Goal: Task Accomplishment & Management: Manage account settings

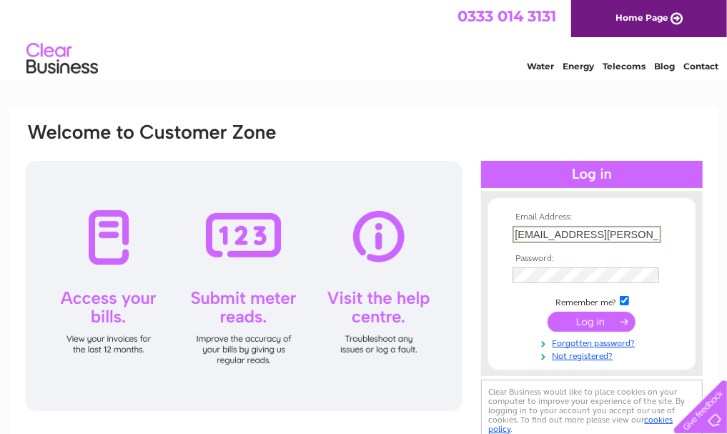
type input "i-mcintyre@btconnect.com"
click at [547, 311] on input "submit" at bounding box center [591, 321] width 88 height 20
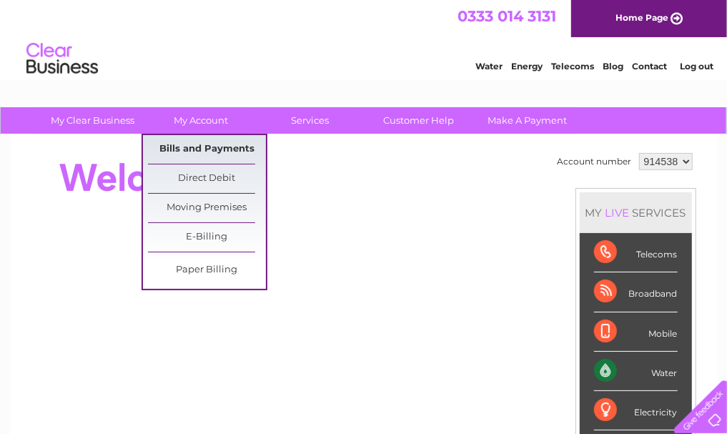
click at [198, 144] on link "Bills and Payments" at bounding box center [207, 149] width 118 height 29
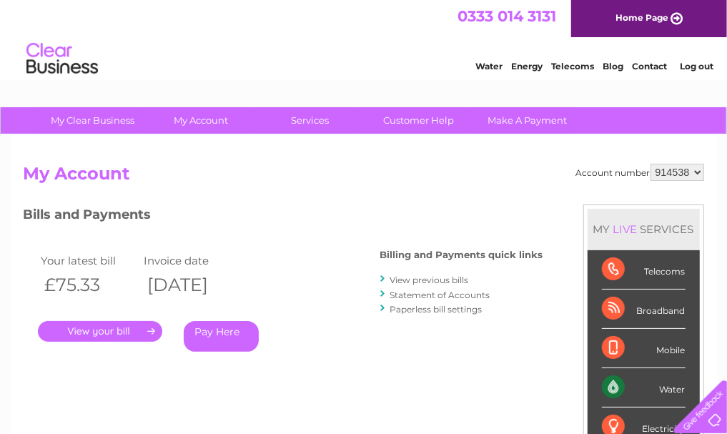
click at [75, 332] on link "." at bounding box center [100, 331] width 124 height 21
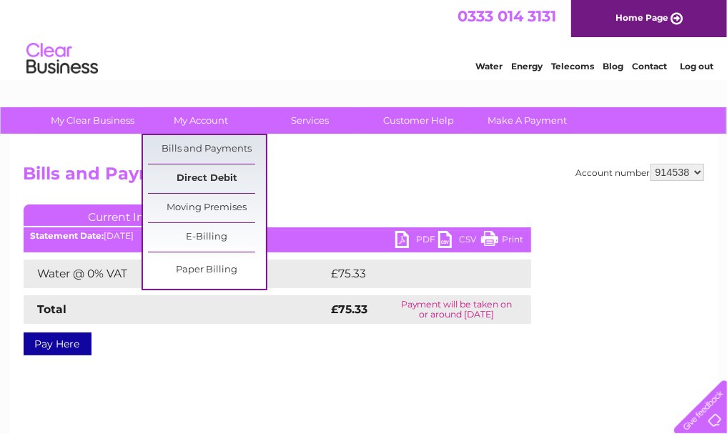
click at [190, 175] on link "Direct Debit" at bounding box center [207, 178] width 118 height 29
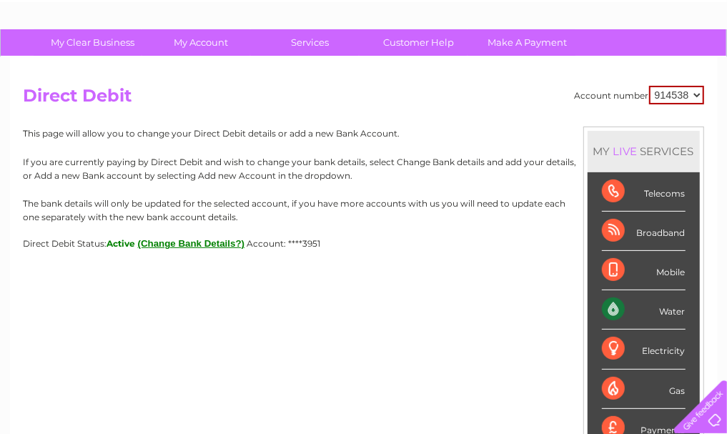
scroll to position [80, 0]
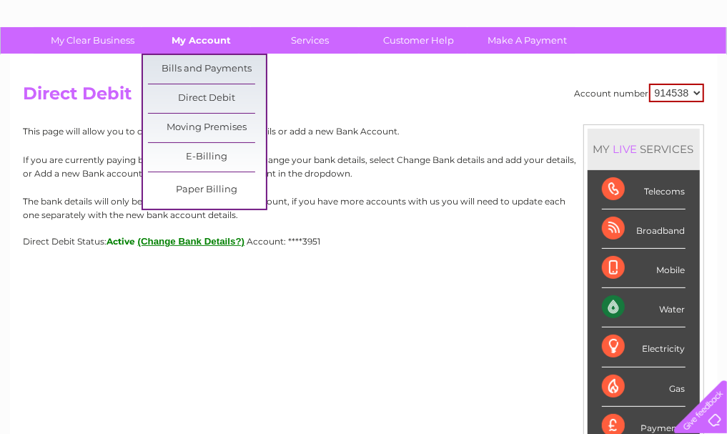
click at [187, 38] on link "My Account" at bounding box center [201, 40] width 118 height 26
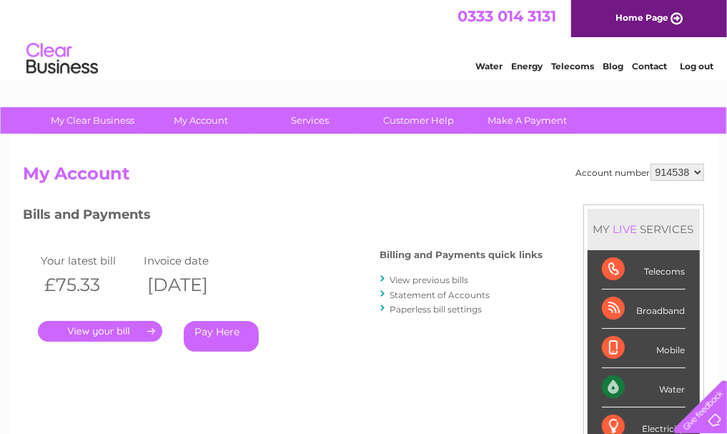
click at [413, 423] on div "Account number 914538 My Account MY LIVE SERVICES Telecoms Broadband Mobile Wat…" at bounding box center [364, 379] width 680 height 430
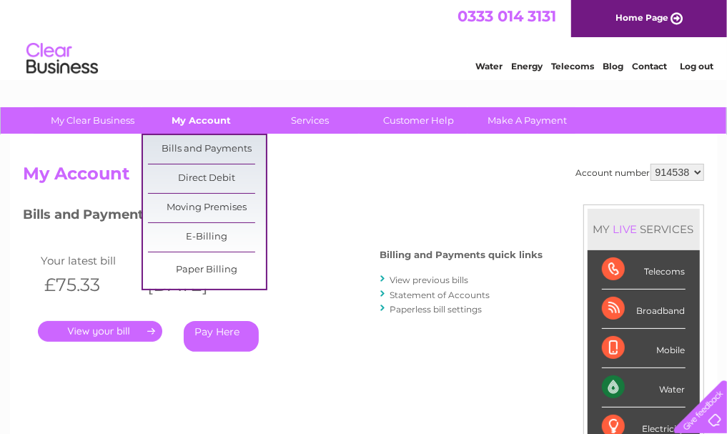
click at [204, 120] on link "My Account" at bounding box center [201, 120] width 118 height 26
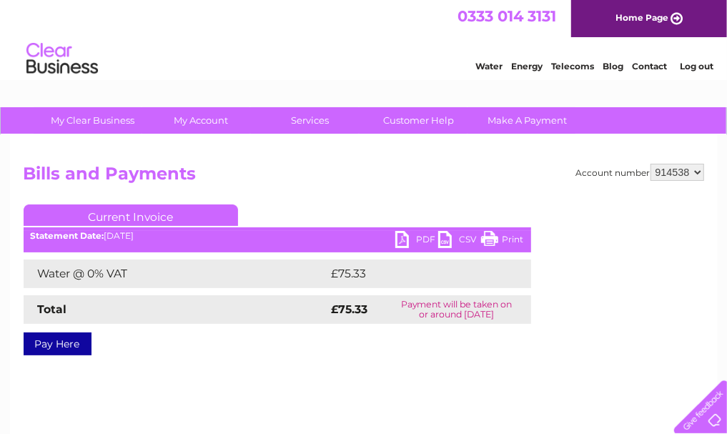
click at [397, 240] on link "PDF" at bounding box center [416, 241] width 43 height 21
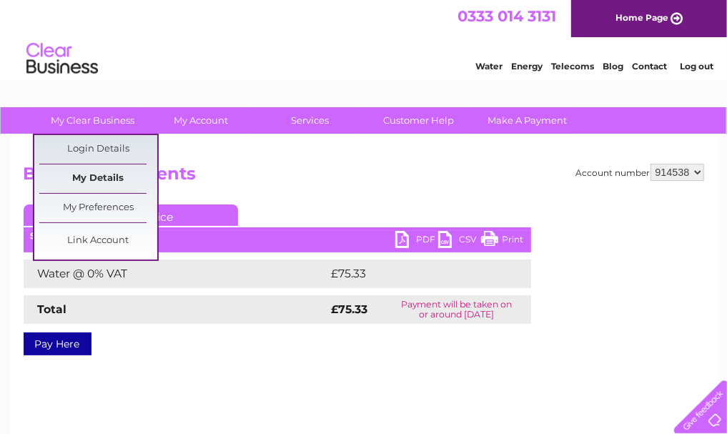
click at [89, 177] on link "My Details" at bounding box center [98, 178] width 118 height 29
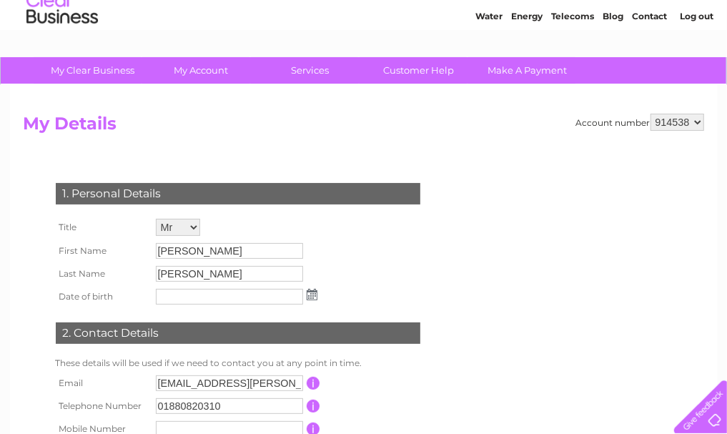
scroll to position [45, 0]
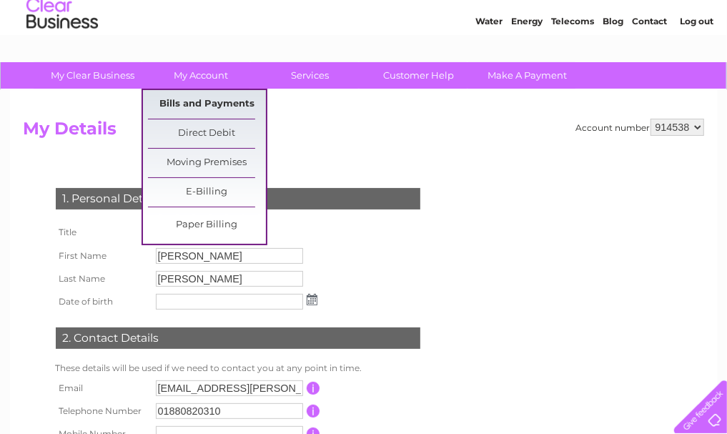
click at [187, 97] on link "Bills and Payments" at bounding box center [207, 104] width 118 height 29
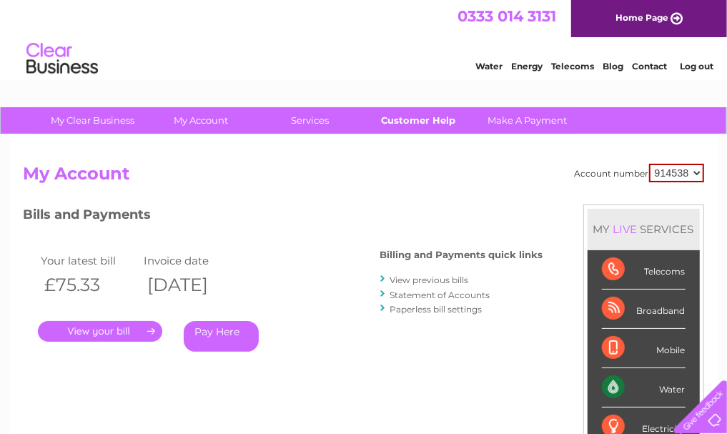
click at [412, 118] on link "Customer Help" at bounding box center [418, 120] width 118 height 26
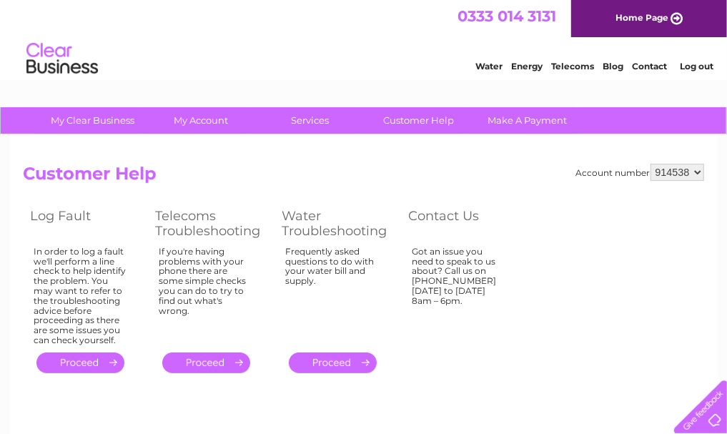
drag, startPoint x: 734, startPoint y: 96, endPoint x: 600, endPoint y: 22, distance: 153.5
click at [414, 117] on link "Customer Help" at bounding box center [418, 120] width 118 height 26
click at [515, 118] on link "Make A Payment" at bounding box center [527, 120] width 118 height 26
click at [483, 64] on link "Water" at bounding box center [488, 66] width 27 height 11
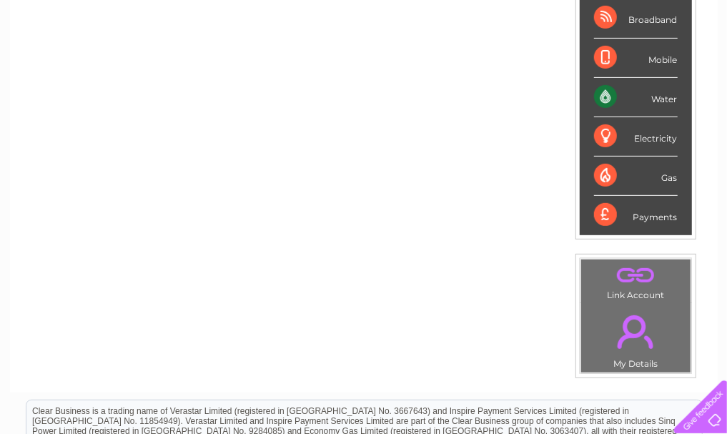
scroll to position [279, 0]
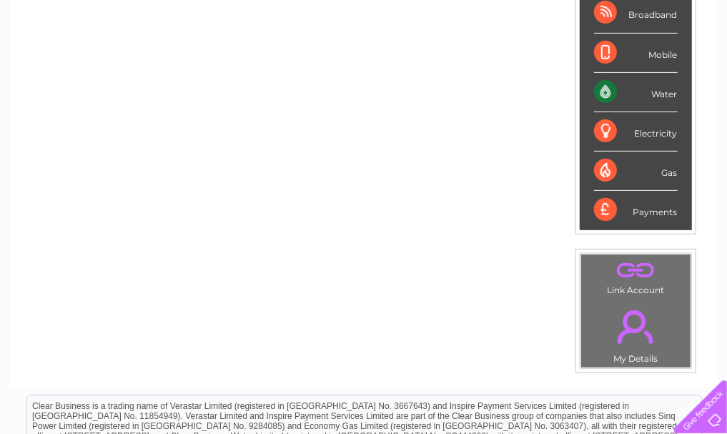
click at [629, 331] on link "." at bounding box center [636, 327] width 102 height 50
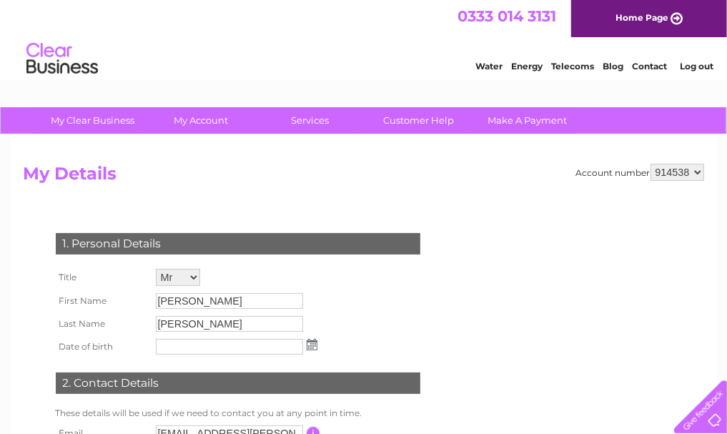
click at [687, 62] on link "Log out" at bounding box center [697, 66] width 34 height 11
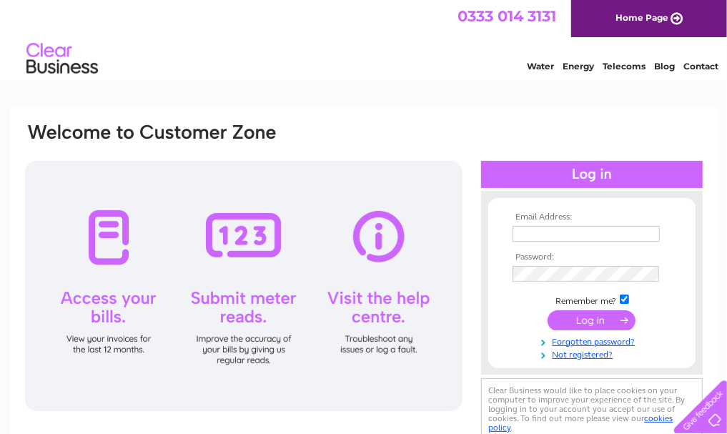
click at [374, 421] on div "Email Address: Password:" at bounding box center [364, 282] width 680 height 322
drag, startPoint x: 732, startPoint y: 154, endPoint x: 611, endPoint y: 53, distance: 157.7
